Goal: Check status: Check status

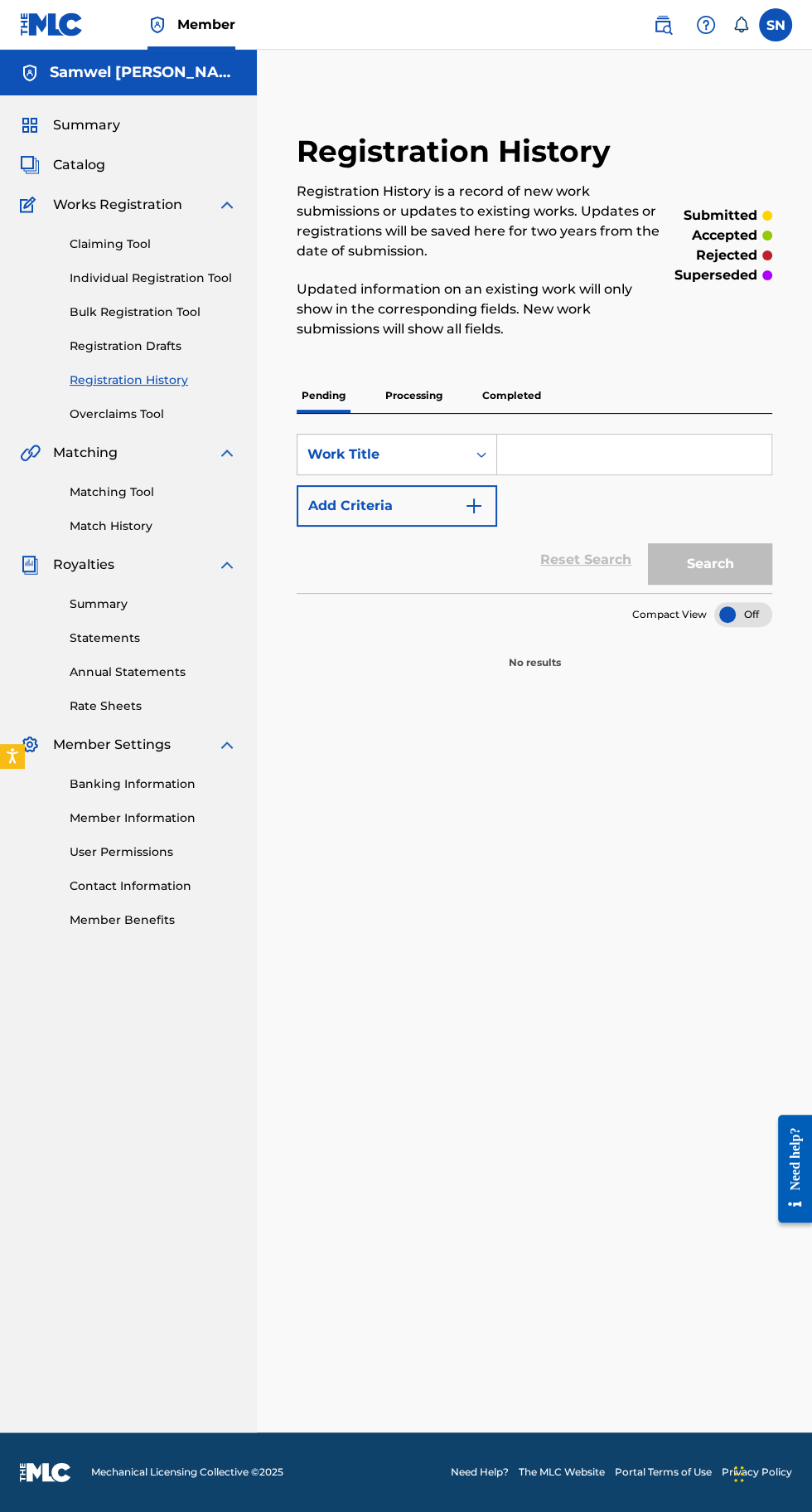
click at [512, 392] on p "Completed" at bounding box center [511, 395] width 69 height 35
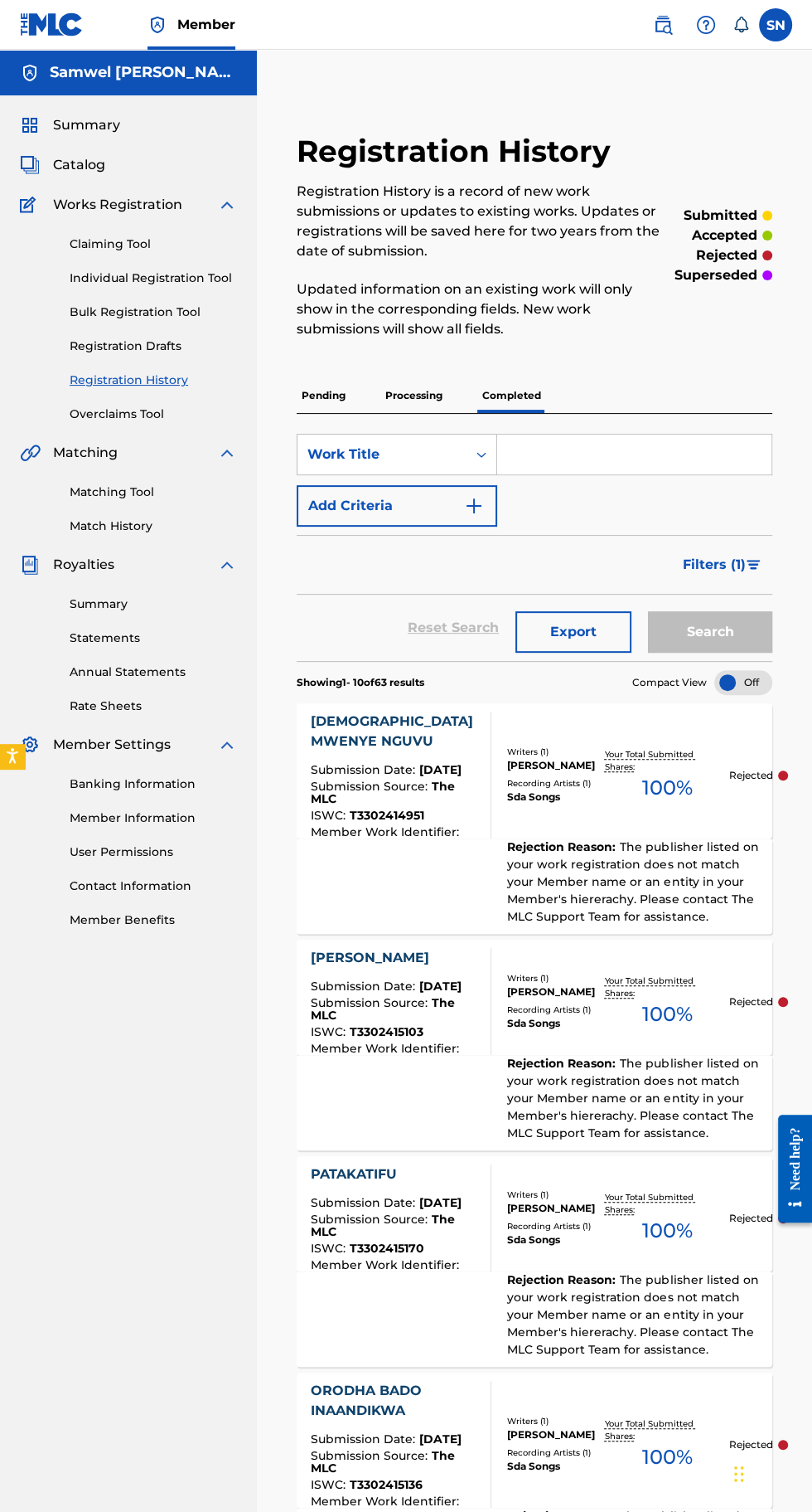
click at [414, 396] on p "Processing" at bounding box center [414, 395] width 67 height 35
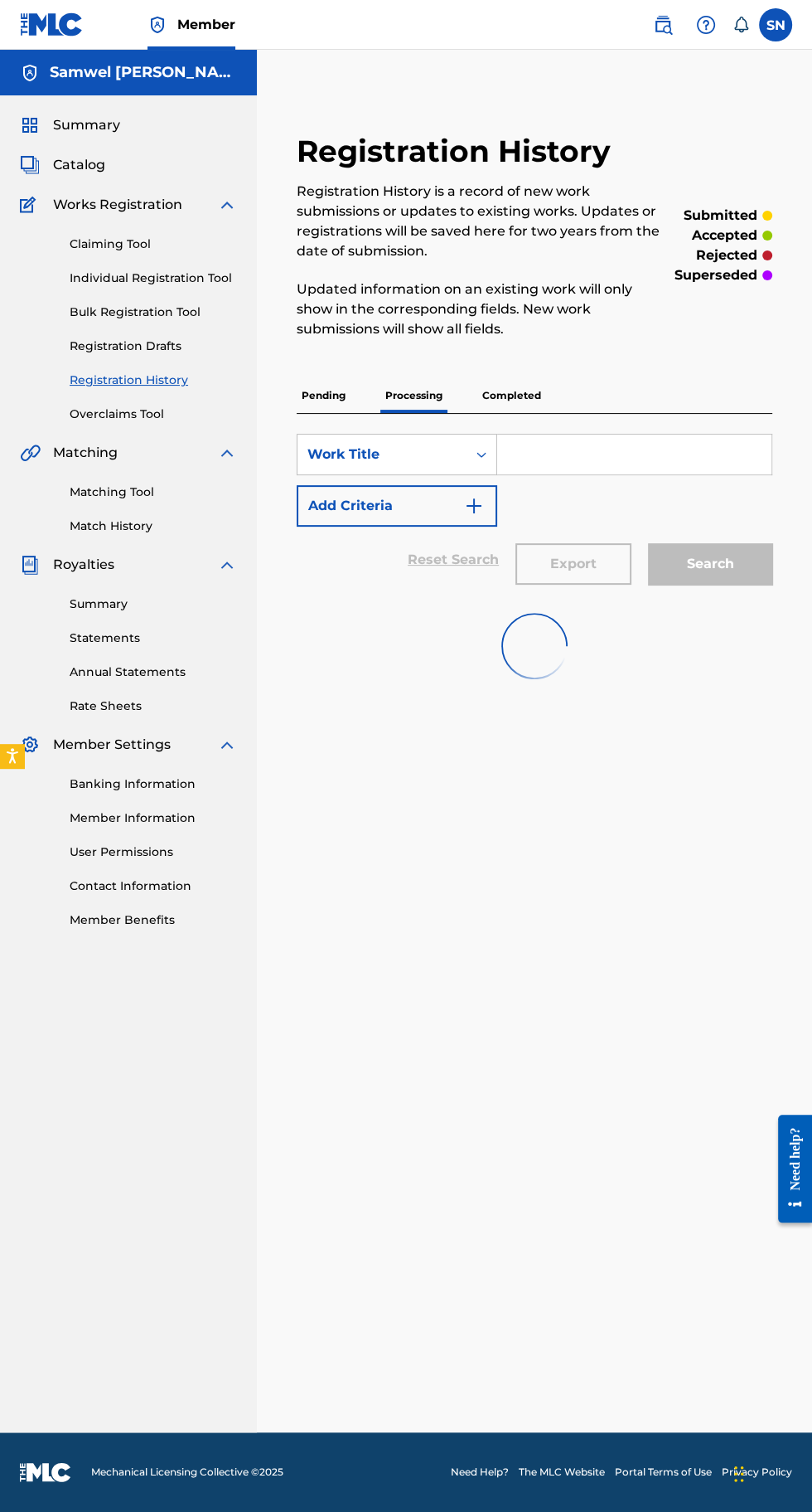
click at [315, 387] on p "Pending" at bounding box center [324, 395] width 54 height 35
